Goal: Information Seeking & Learning: Learn about a topic

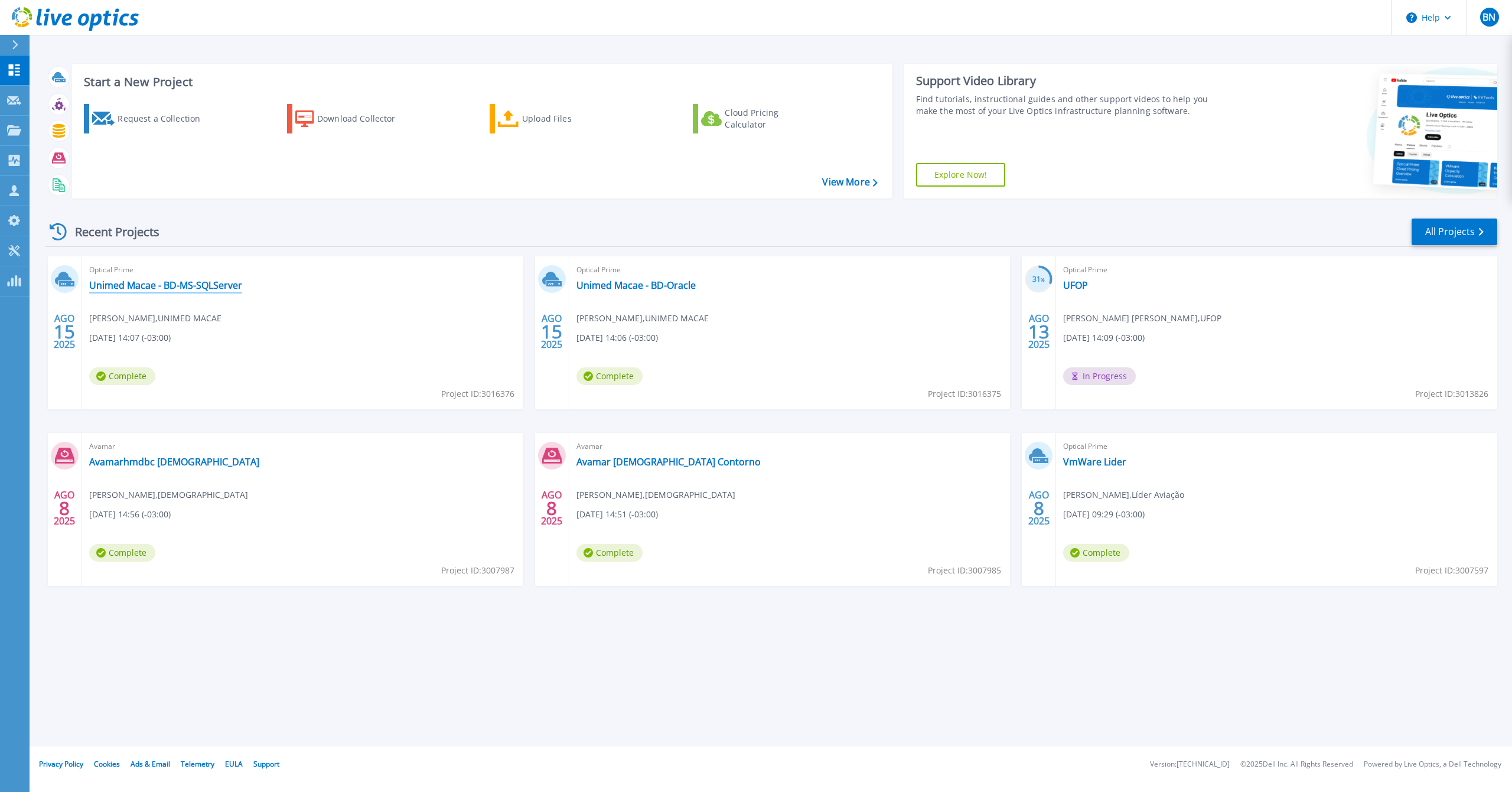
click at [124, 279] on link "Unimed Macae - BD-MS-SQLServer" at bounding box center [166, 285] width 153 height 12
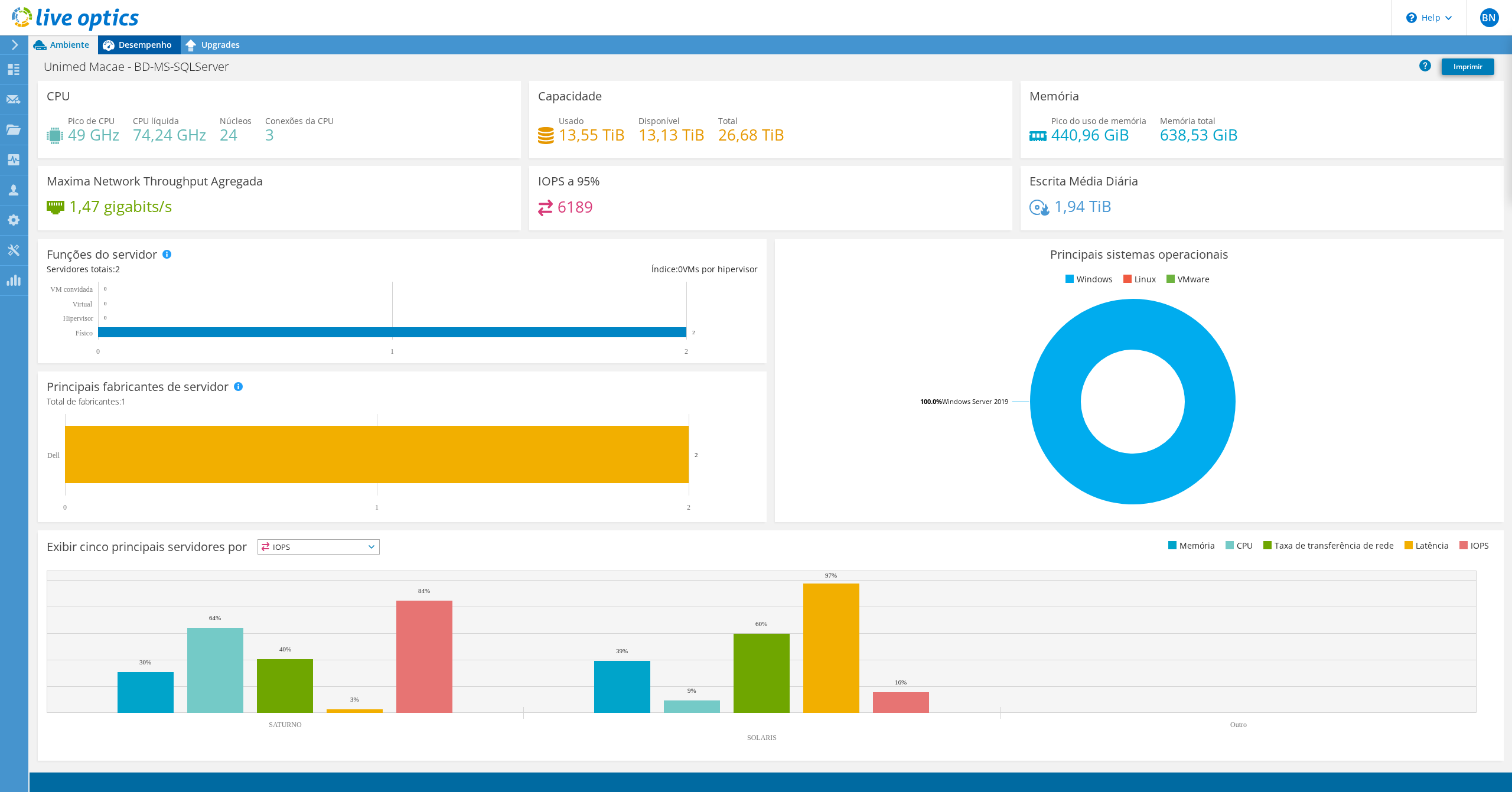
click at [138, 41] on span "Desempenho" at bounding box center [146, 44] width 53 height 11
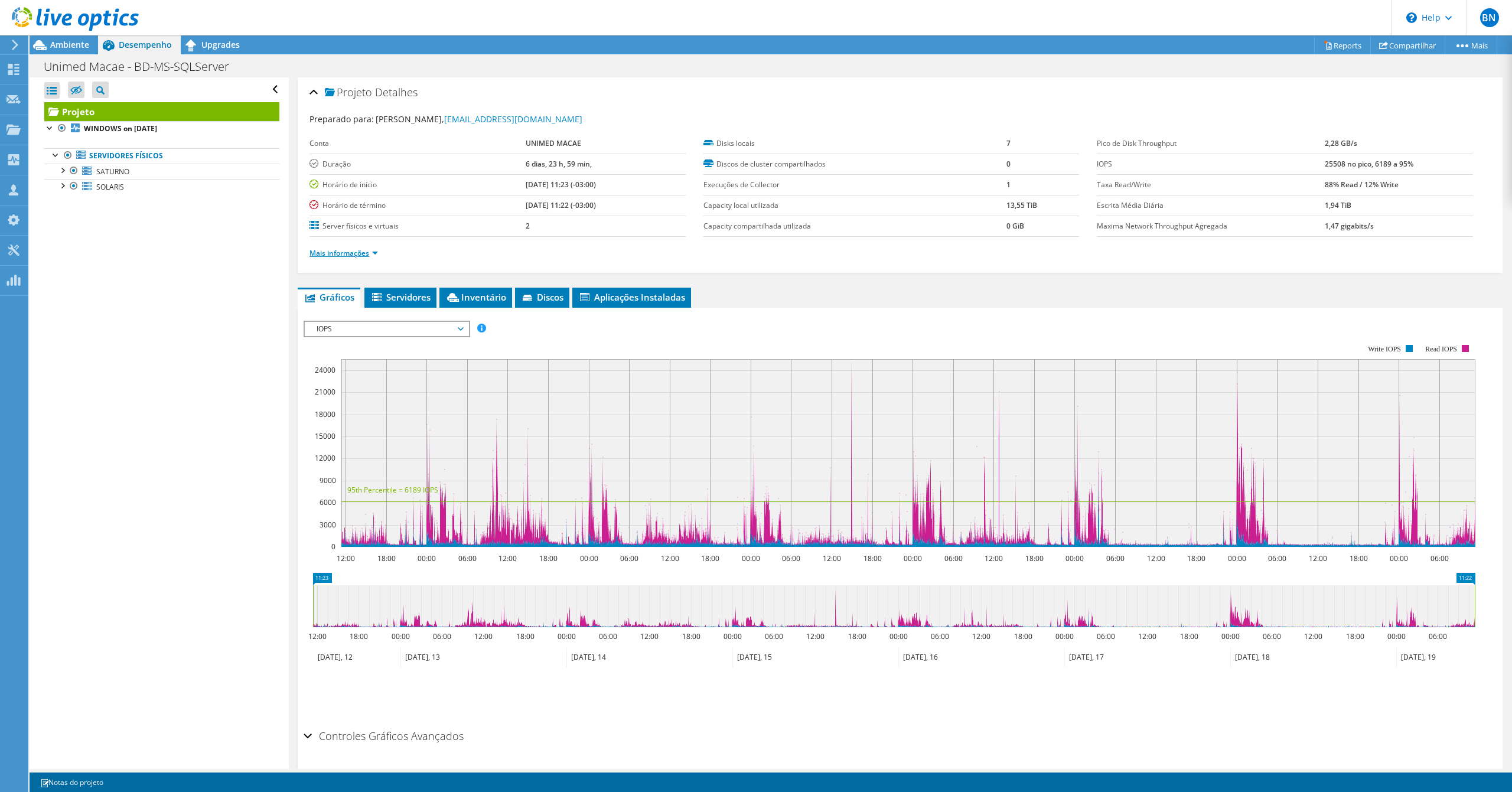
click at [359, 255] on link "Mais informações" at bounding box center [344, 253] width 68 height 10
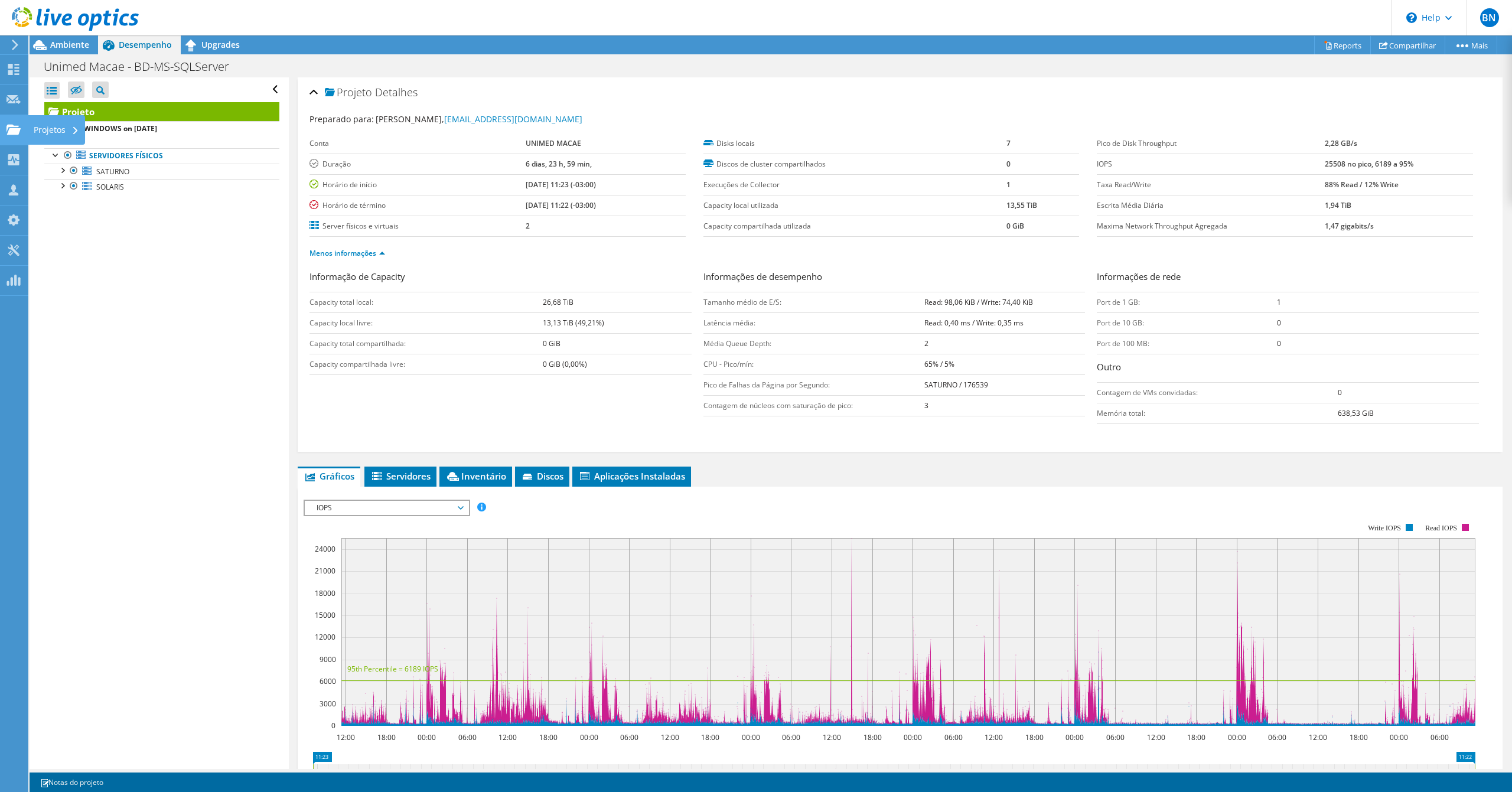
click at [14, 126] on icon at bounding box center [14, 130] width 14 height 11
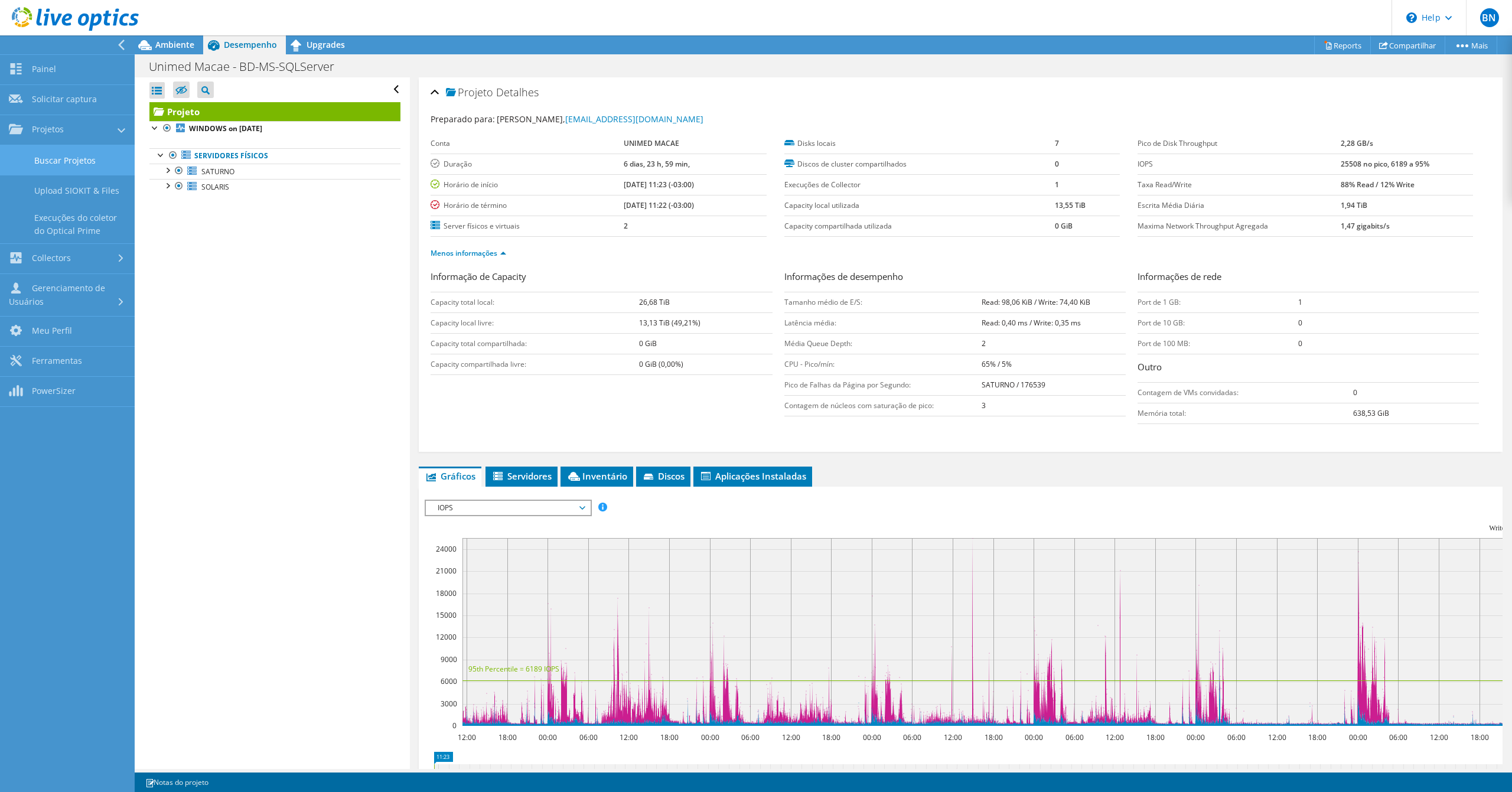
click at [51, 162] on link "Buscar Projetos" at bounding box center [67, 160] width 134 height 30
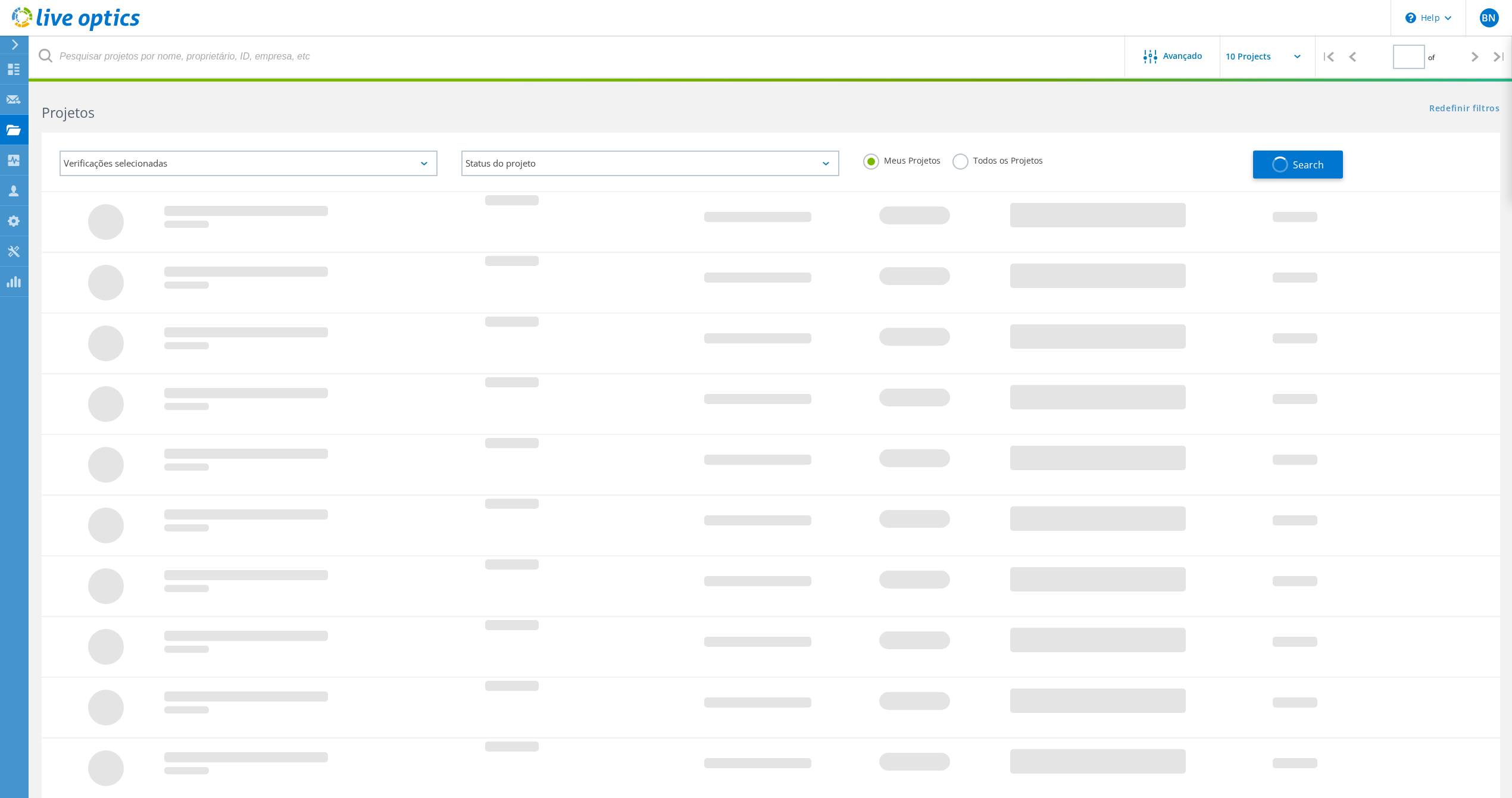
type input "1"
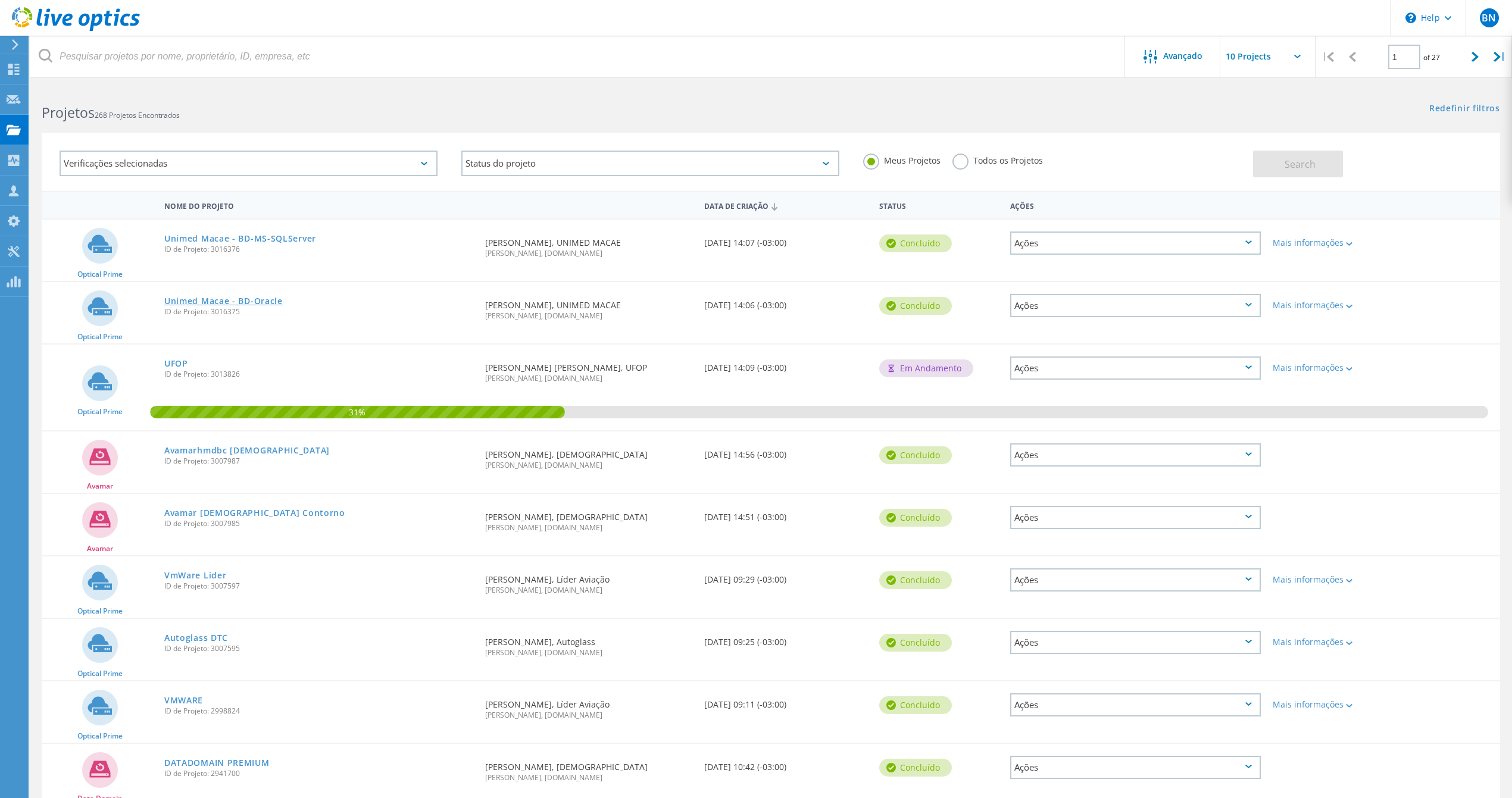
click at [229, 298] on link "Unimed Macae - BD-Oracle" at bounding box center [224, 301] width 118 height 8
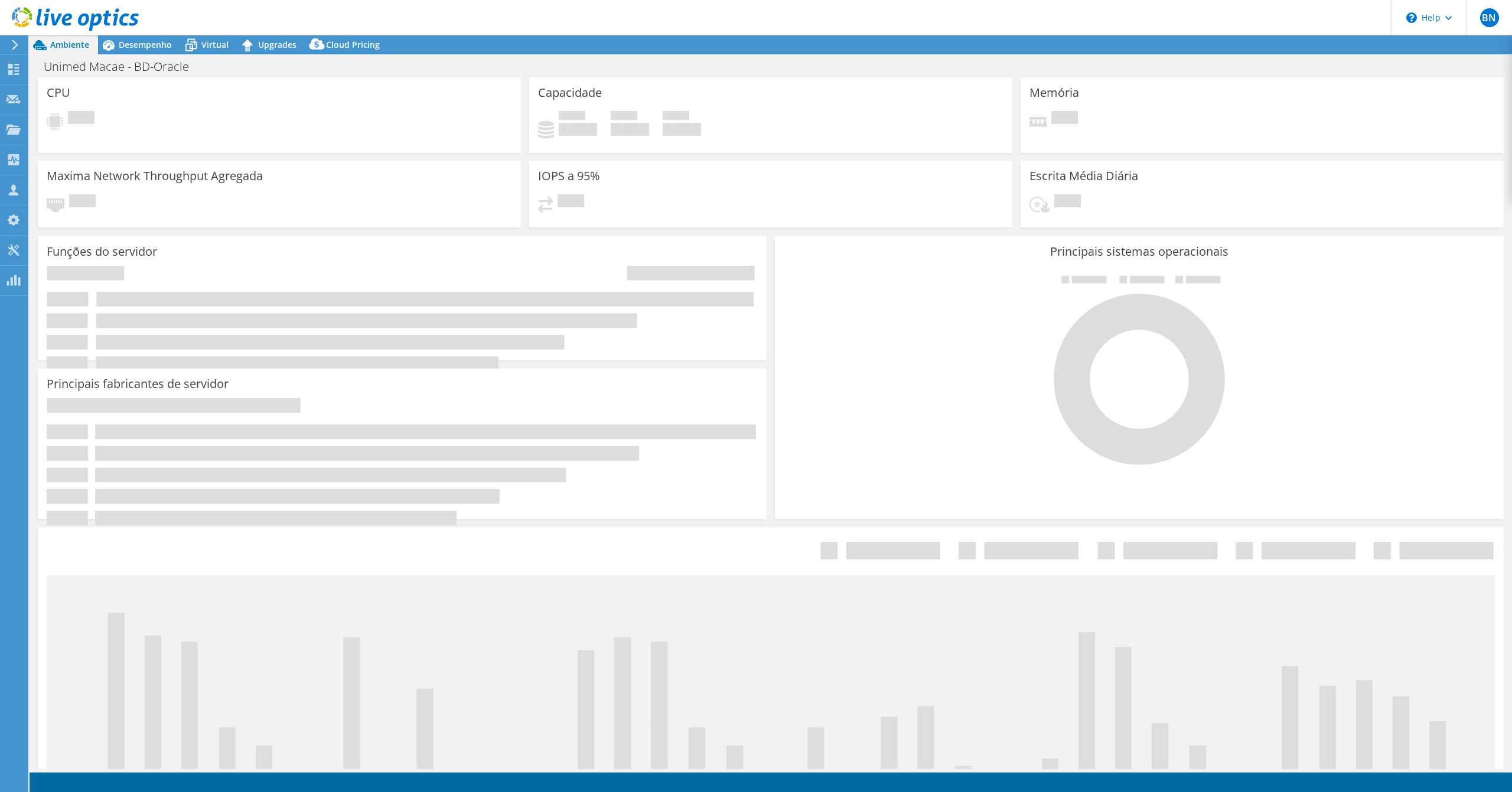
select select "USD"
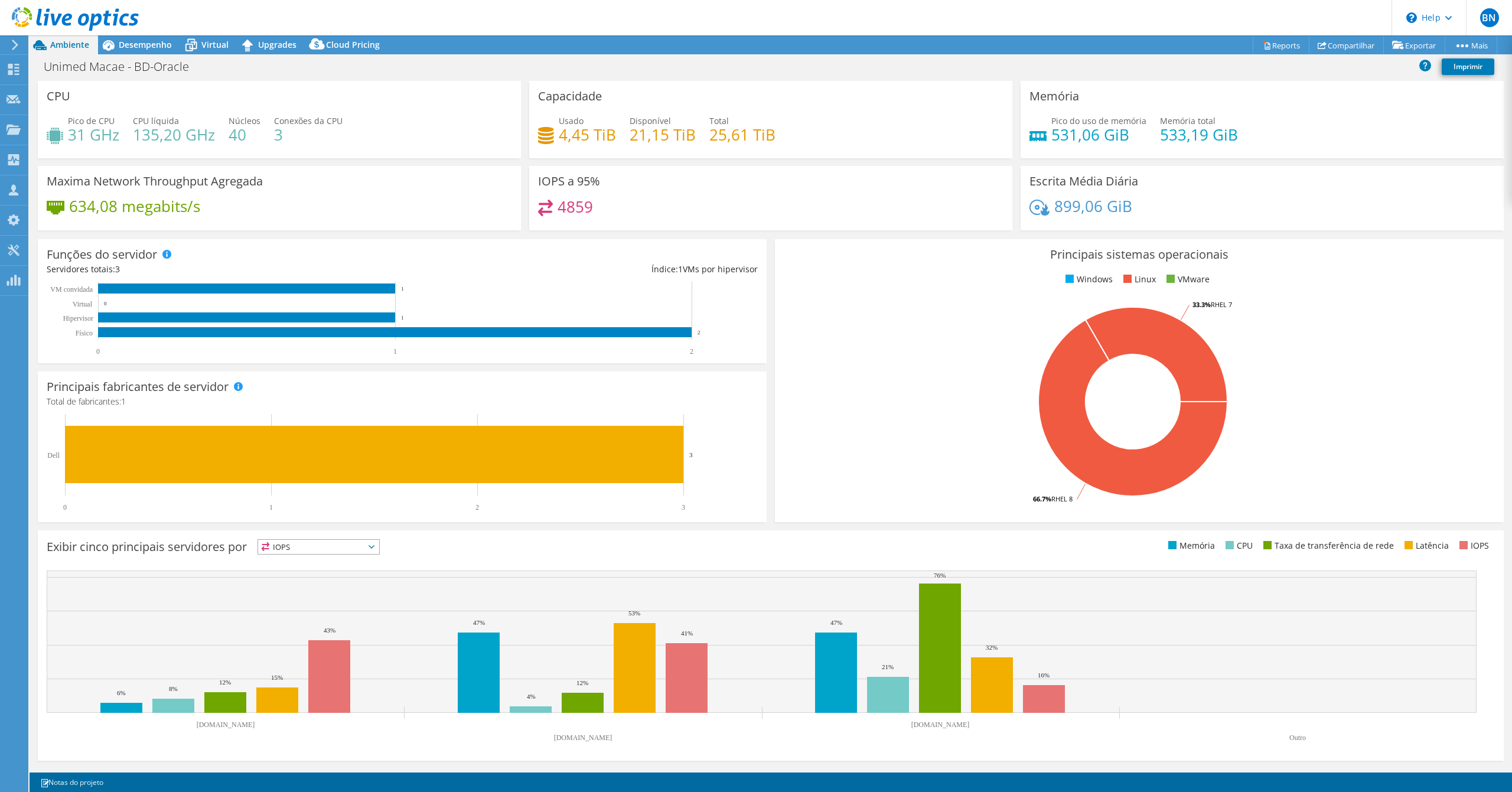
click at [121, 38] on div at bounding box center [69, 19] width 138 height 39
click at [141, 47] on span "Desempenho" at bounding box center [146, 44] width 53 height 11
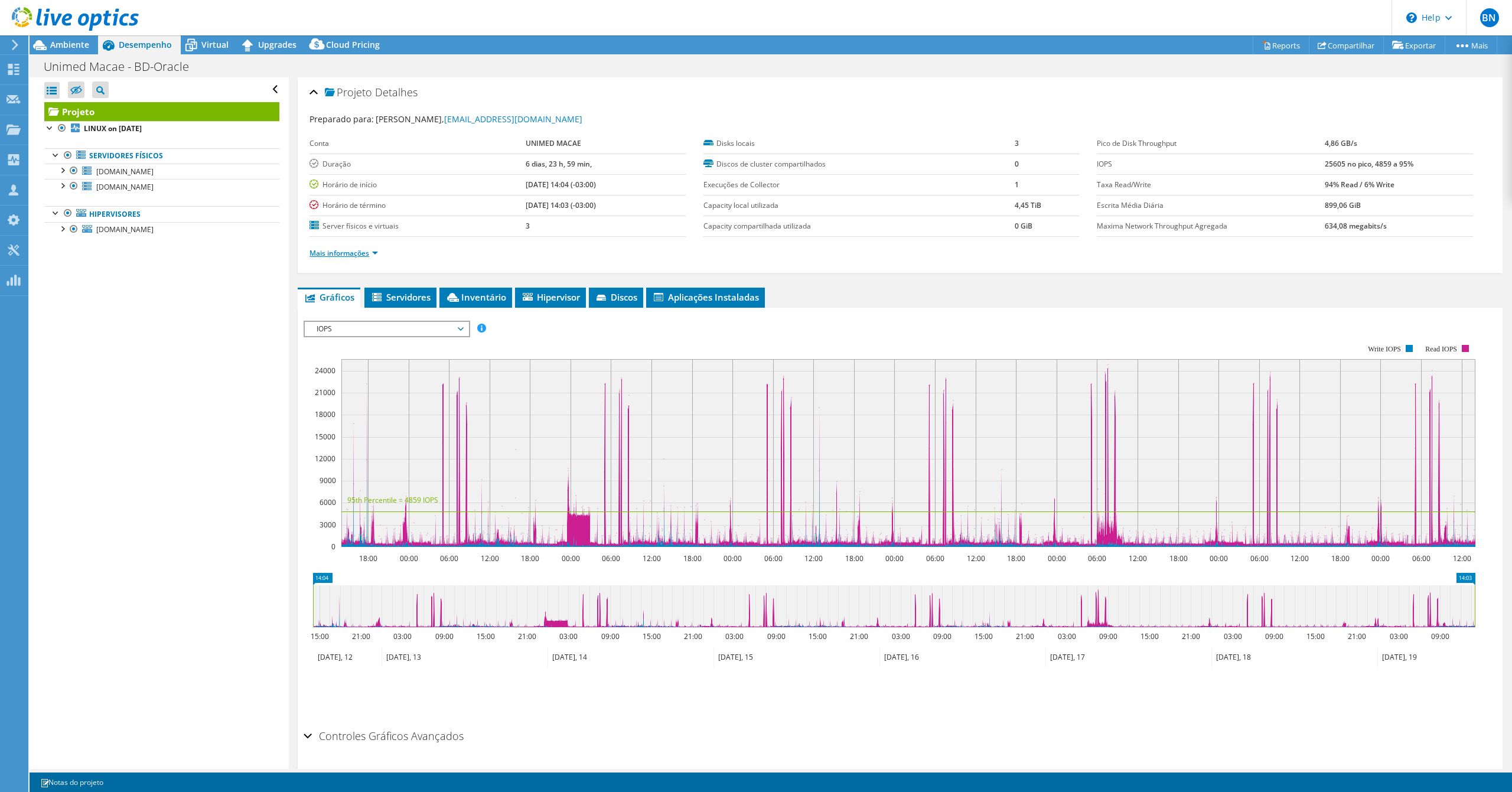
click at [341, 254] on link "Mais informações" at bounding box center [344, 253] width 68 height 10
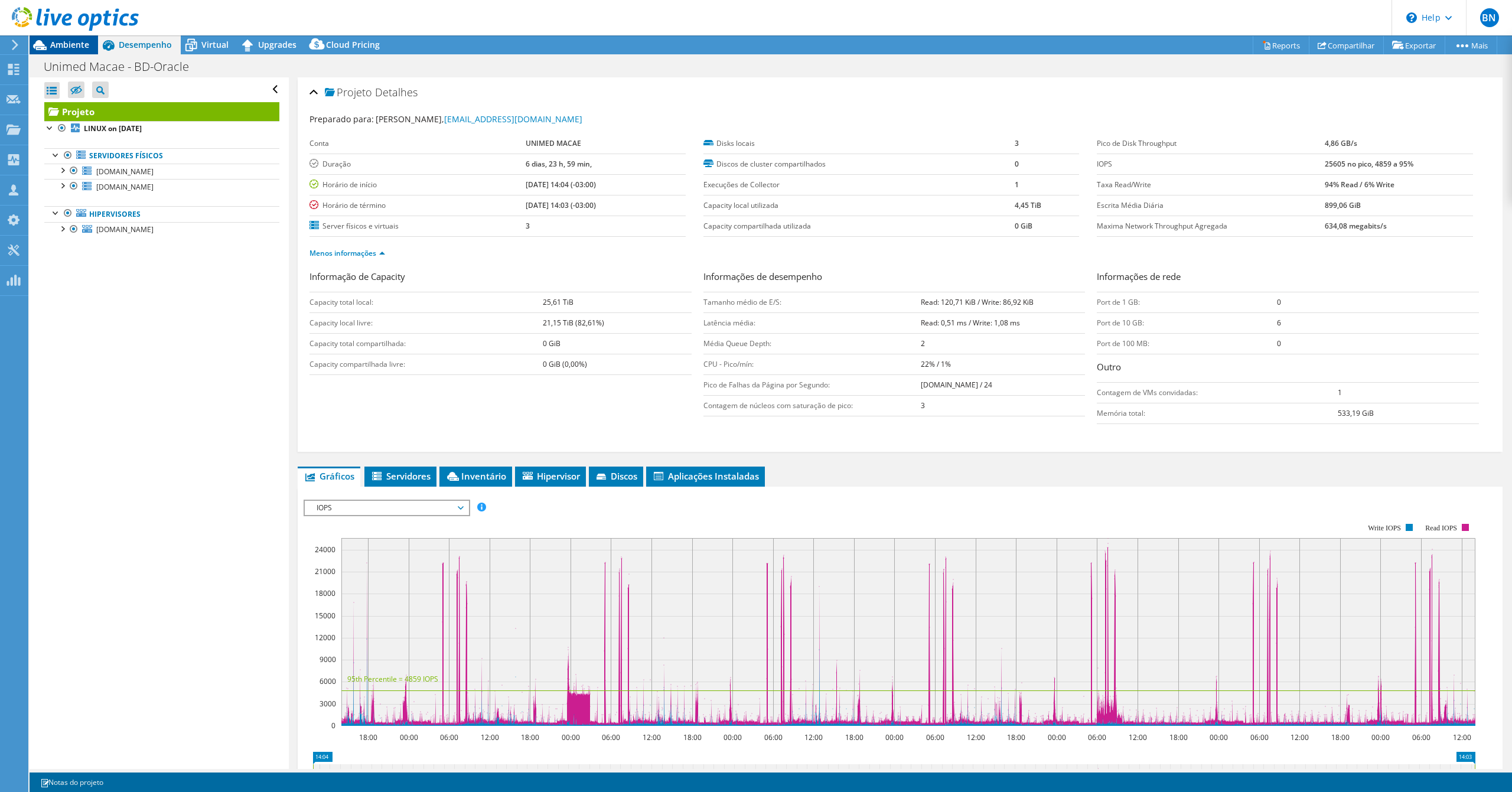
click at [61, 41] on span "Ambiente" at bounding box center [69, 44] width 39 height 11
